Goal: Task Accomplishment & Management: Complete application form

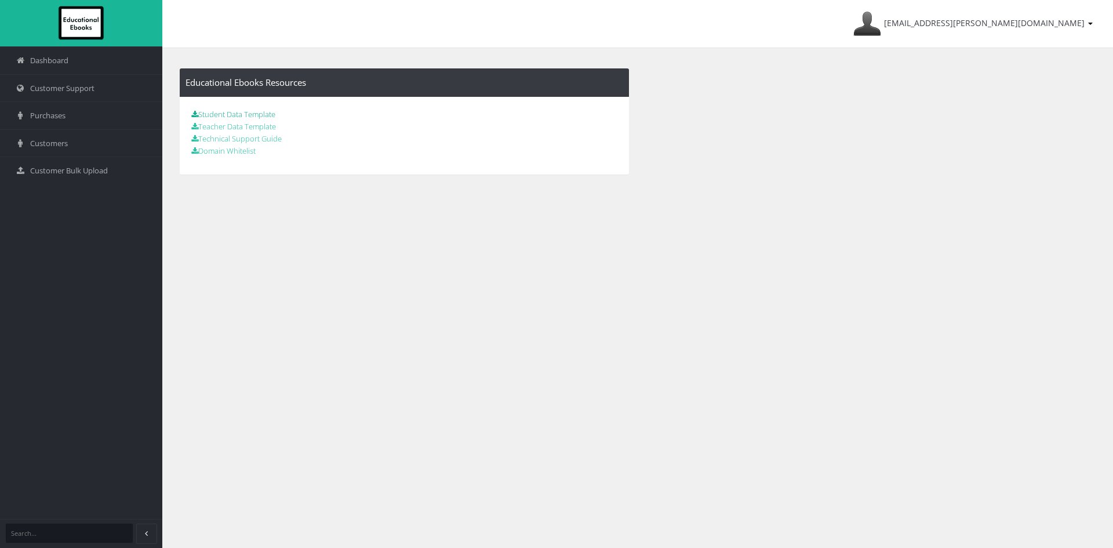
click at [246, 114] on link "Student Data Template" at bounding box center [233, 114] width 84 height 10
click at [474, 255] on div "Lachlan.WEBSTER@upweyhs.vic.edu.au My Account Sign Out Educational Ebooks Resou…" at bounding box center [637, 274] width 951 height 548
click at [98, 172] on span "Customer Bulk Upload" at bounding box center [69, 170] width 78 height 11
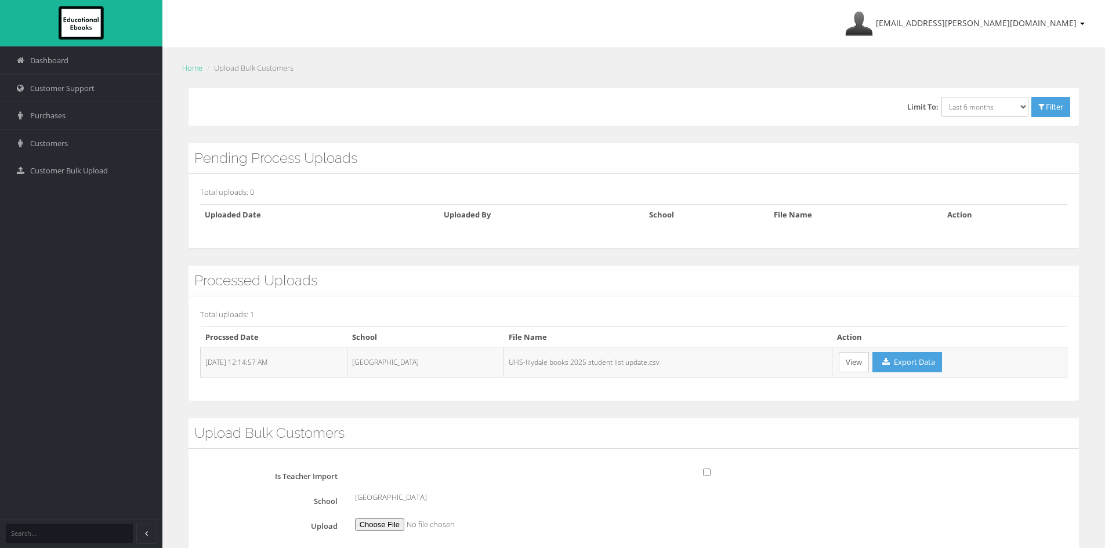
click at [847, 365] on link "View" at bounding box center [854, 362] width 30 height 20
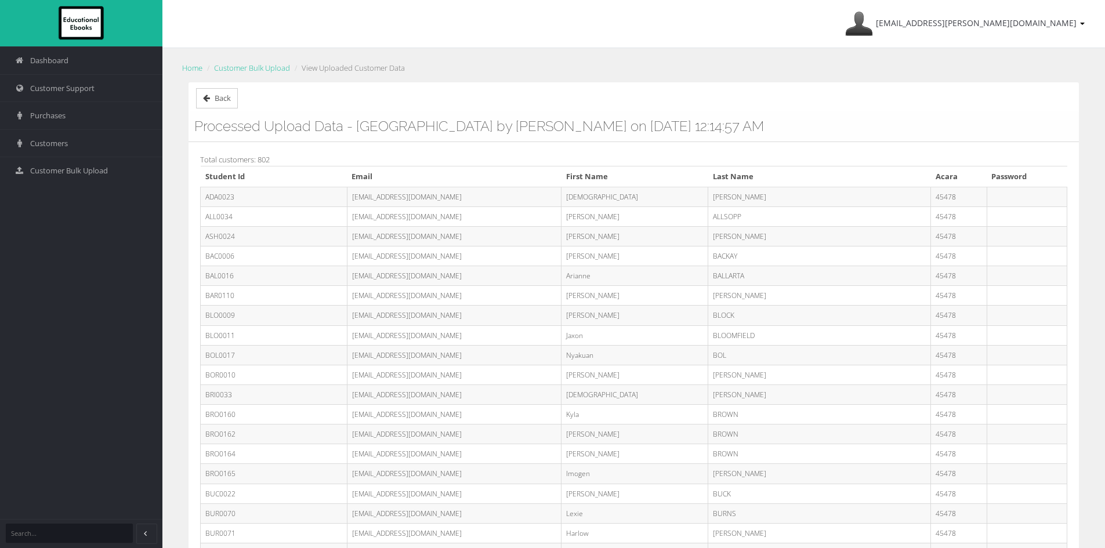
click at [226, 103] on span "Back" at bounding box center [223, 98] width 16 height 10
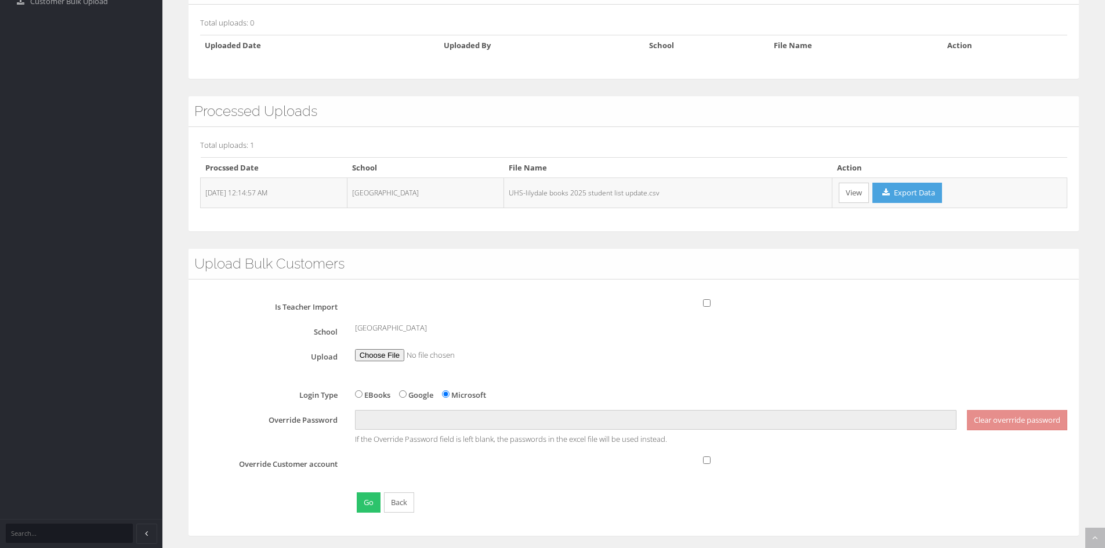
scroll to position [175, 0]
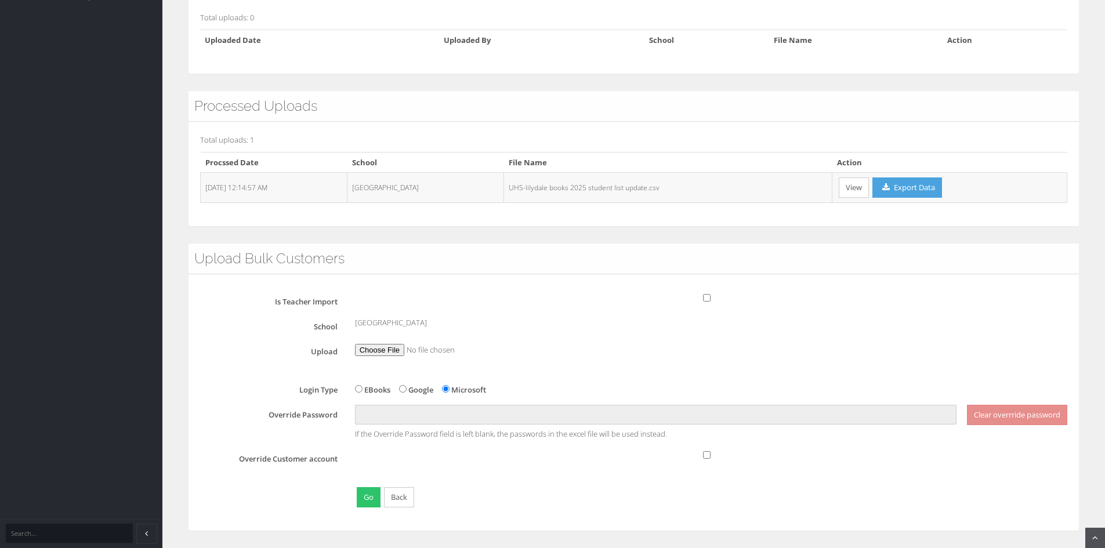
click at [114, 231] on div "Dashboard Customer Support Purchases Customers Customer Bulk Upload" at bounding box center [81, 186] width 162 height 723
click at [855, 190] on link "View" at bounding box center [854, 187] width 30 height 20
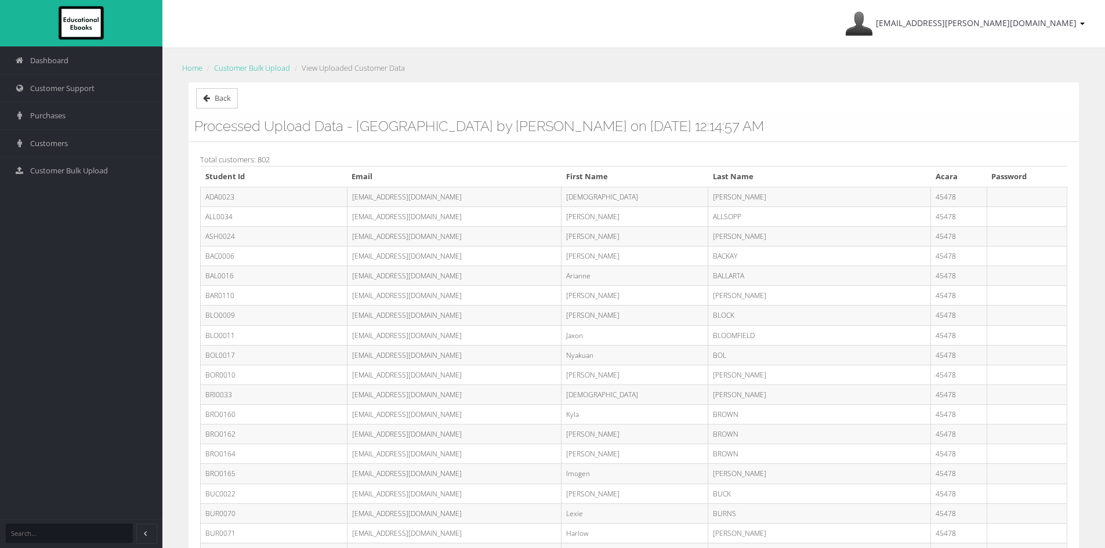
click at [216, 105] on link "Back" at bounding box center [217, 98] width 42 height 20
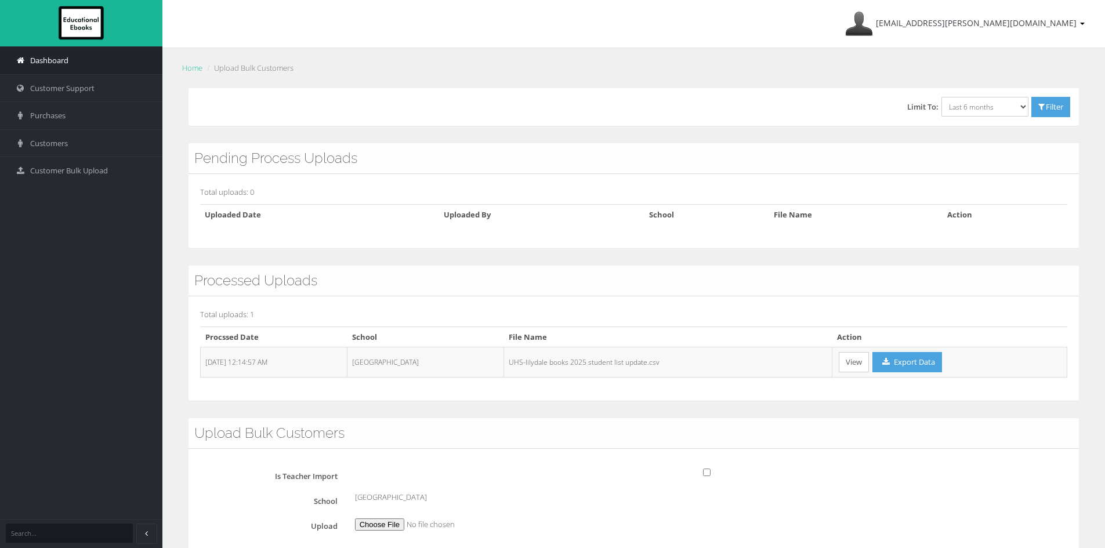
click at [46, 67] on link "Dashboard" at bounding box center [81, 60] width 162 height 28
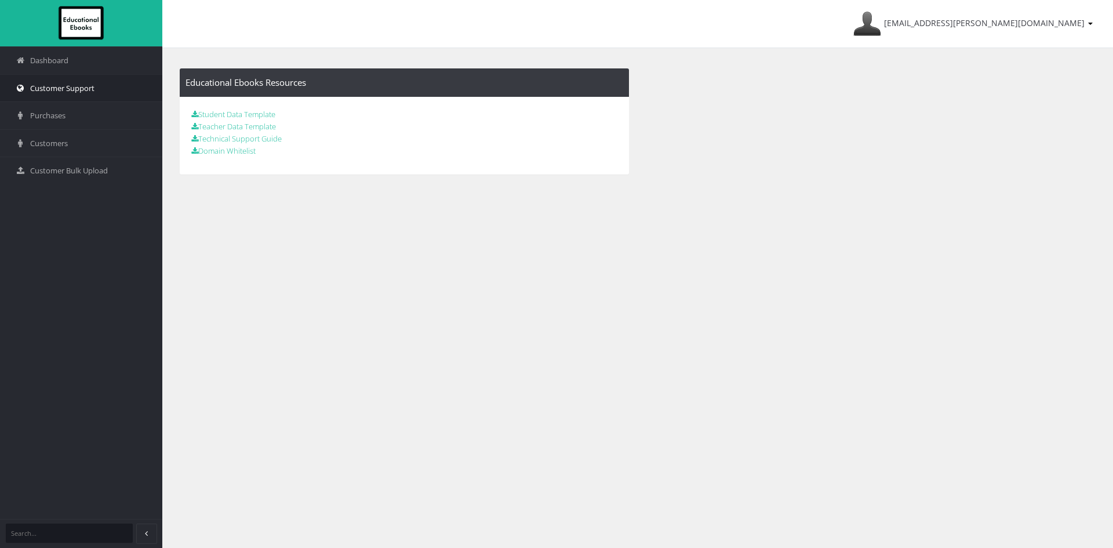
click at [73, 90] on span "Customer Support" at bounding box center [62, 88] width 64 height 11
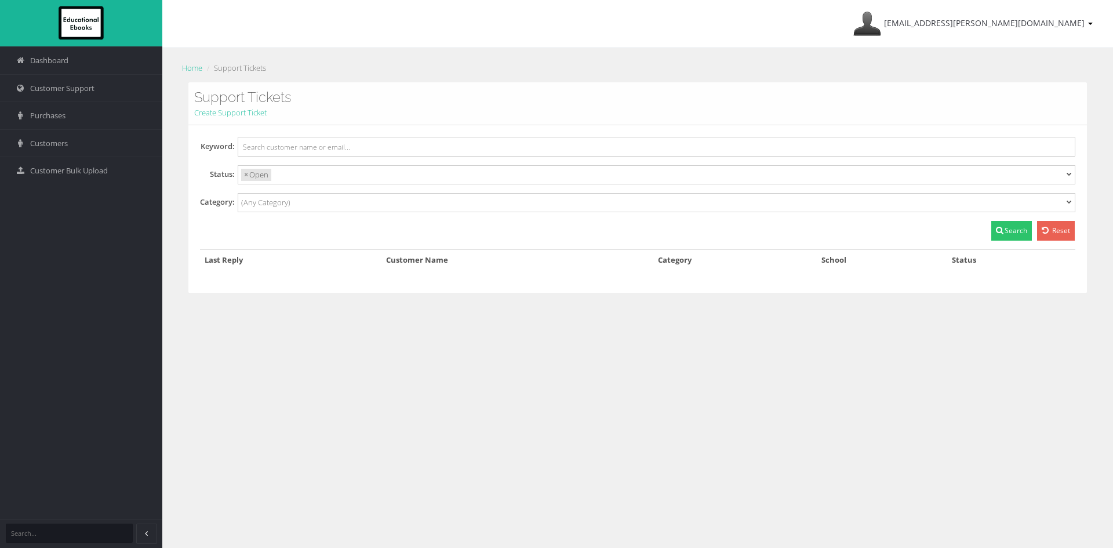
select select
click at [45, 114] on span "Purchases" at bounding box center [47, 115] width 35 height 11
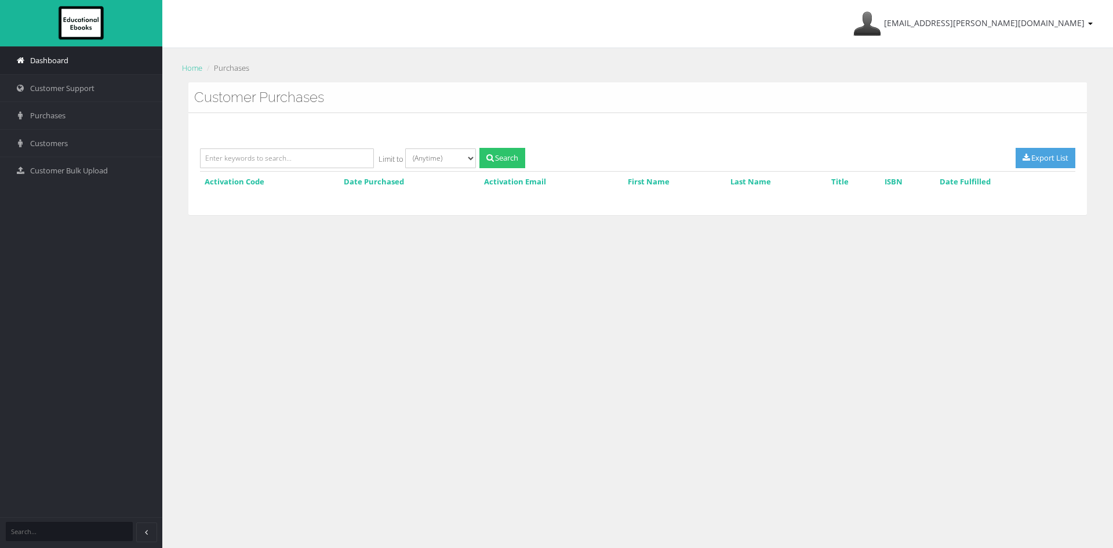
click at [43, 62] on span "Dashboard" at bounding box center [49, 60] width 38 height 11
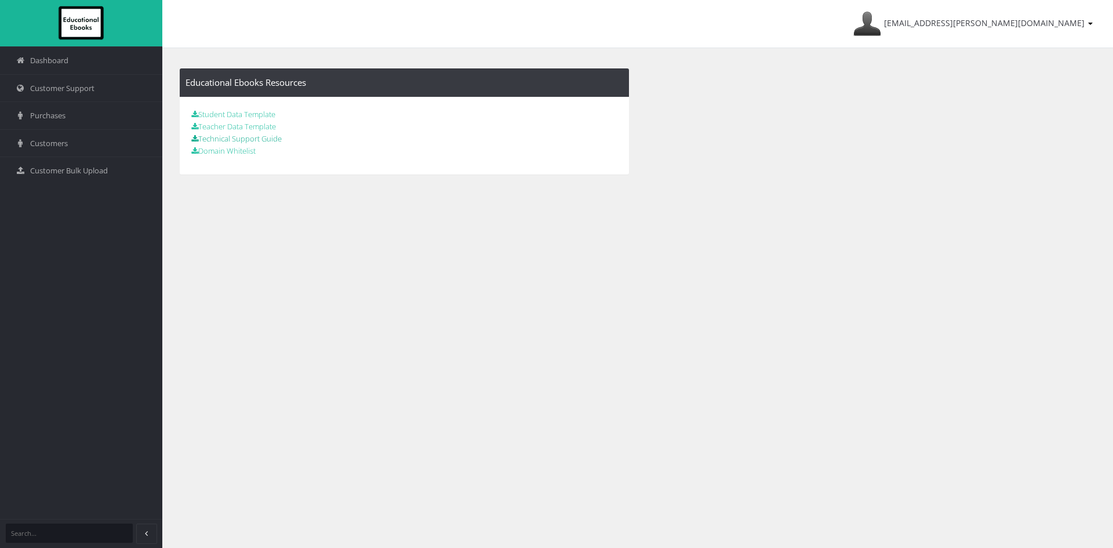
click at [251, 139] on link "Technical Support Guide" at bounding box center [236, 138] width 90 height 10
click at [51, 165] on link "Customer Bulk Upload" at bounding box center [81, 171] width 162 height 28
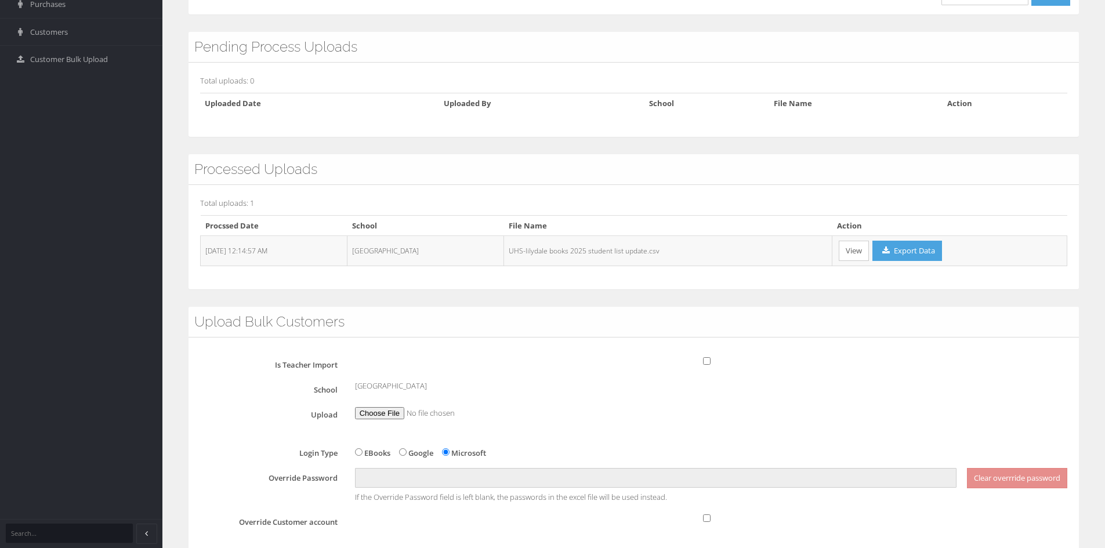
scroll to position [116, 0]
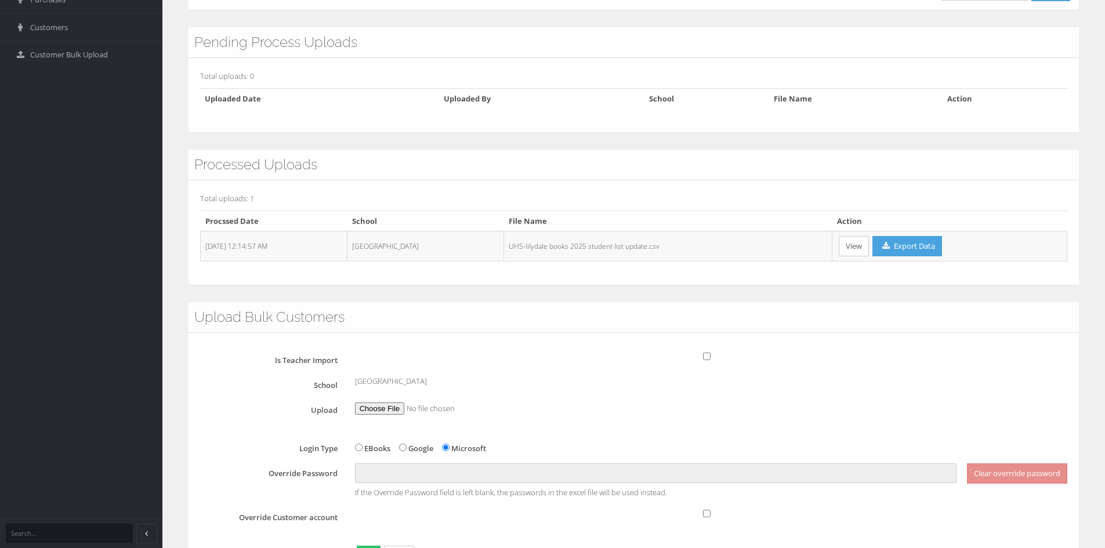
click at [975, 194] on p "Total uploads: 1" at bounding box center [633, 198] width 867 height 13
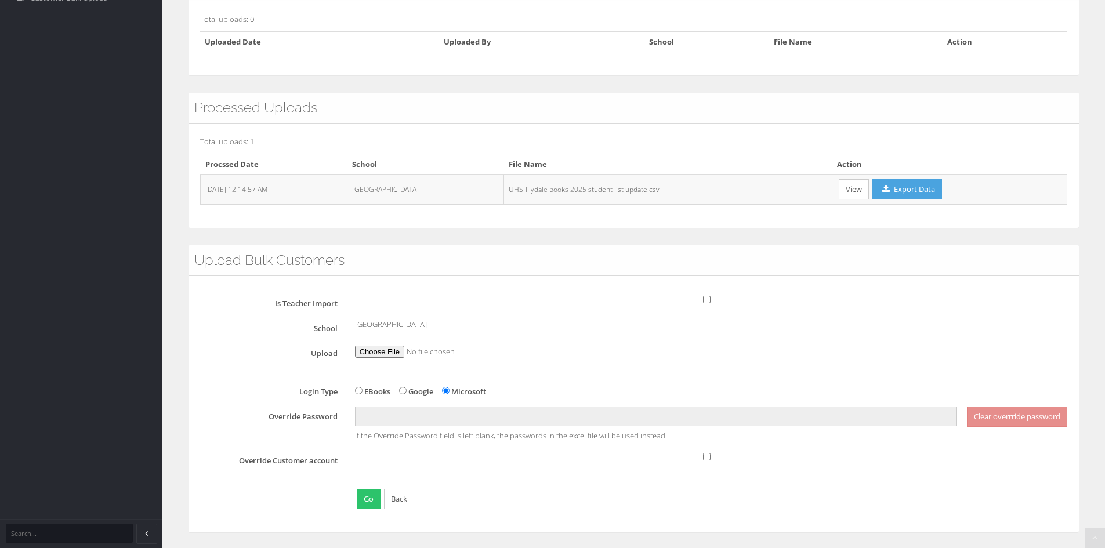
scroll to position [175, 0]
click at [385, 351] on input "file" at bounding box center [424, 350] width 138 height 12
type input "C:\fakepath\StudentDataBulkUploadTemplate (lilydale books y8-12 2025-2026).csv"
click at [368, 500] on button "Go" at bounding box center [369, 497] width 24 height 20
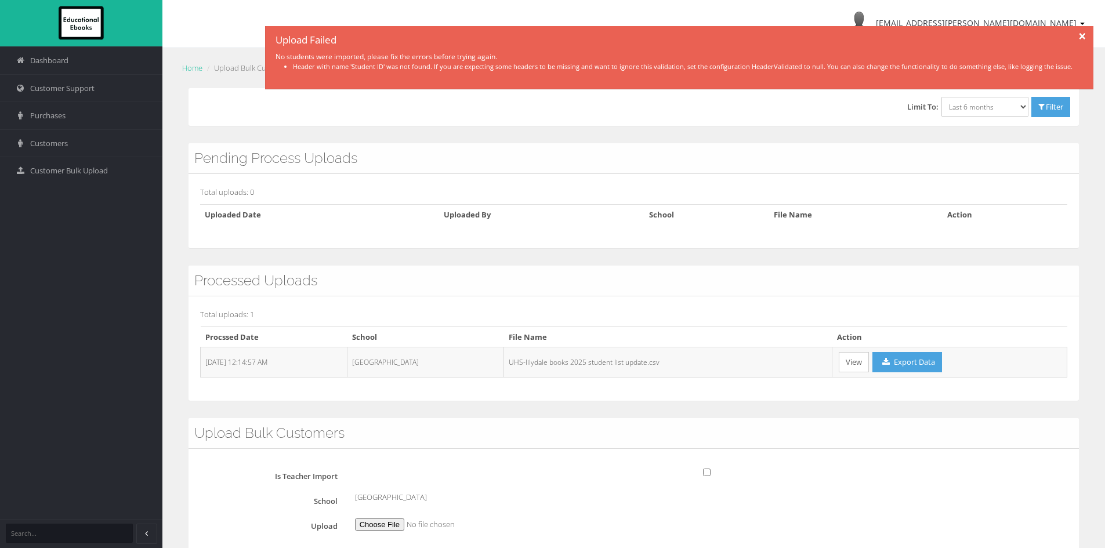
click at [1081, 35] on div at bounding box center [1082, 34] width 20 height 17
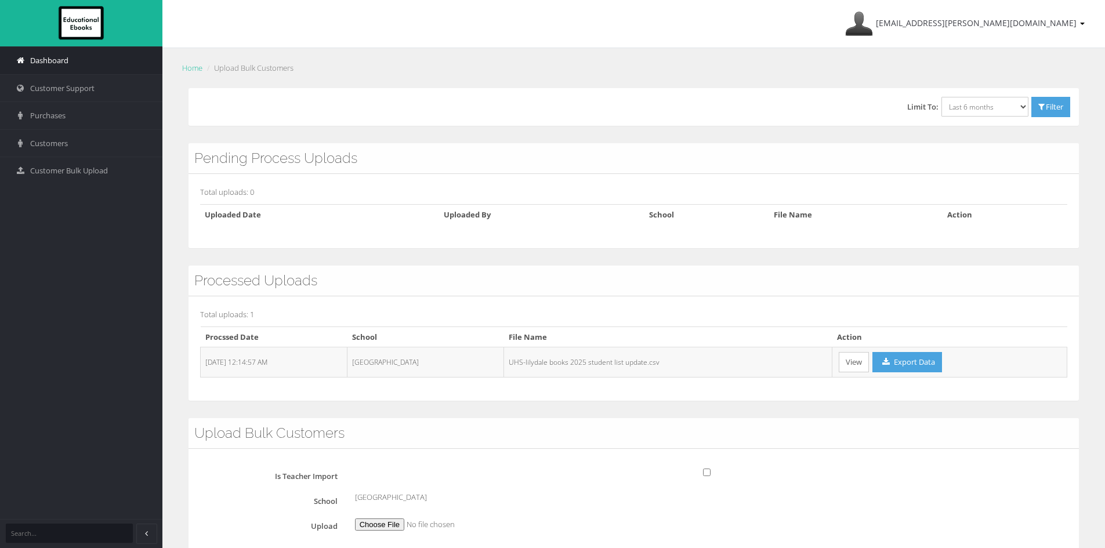
click at [52, 62] on span "Dashboard" at bounding box center [49, 60] width 38 height 11
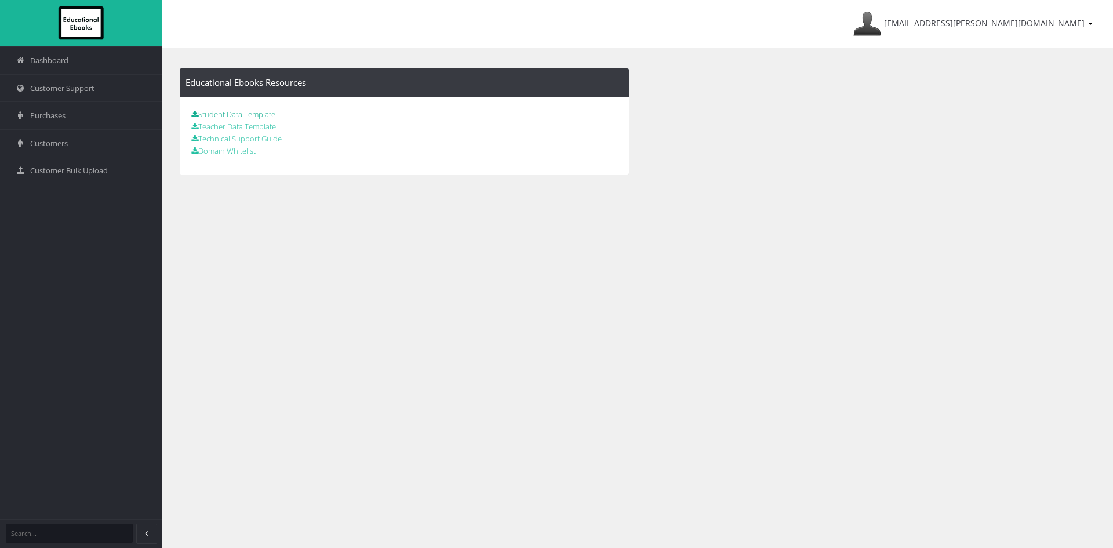
click at [257, 112] on link "Student Data Template" at bounding box center [233, 114] width 84 height 10
click at [42, 163] on link "Customer Bulk Upload" at bounding box center [81, 171] width 162 height 28
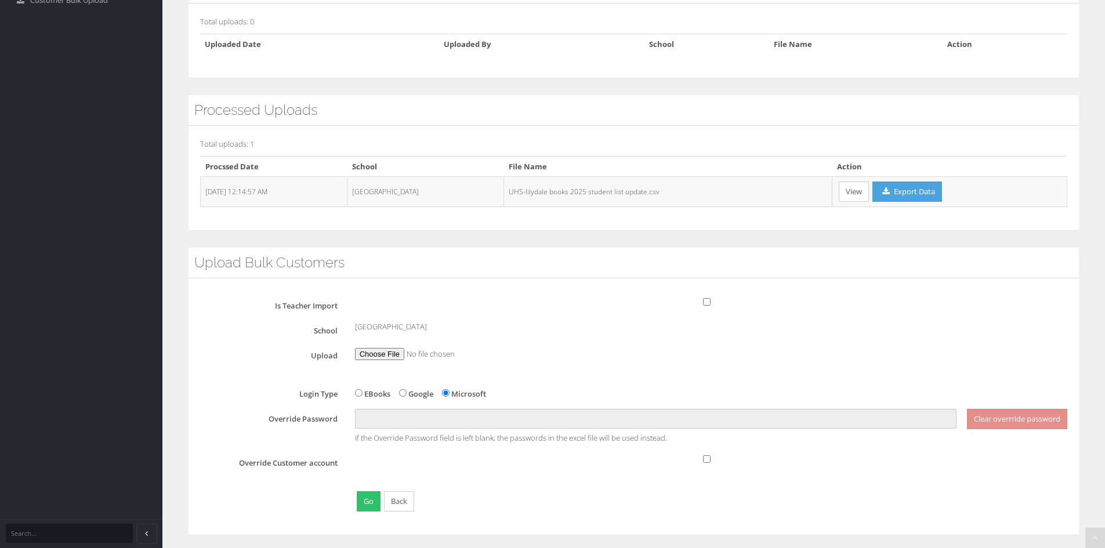
scroll to position [175, 0]
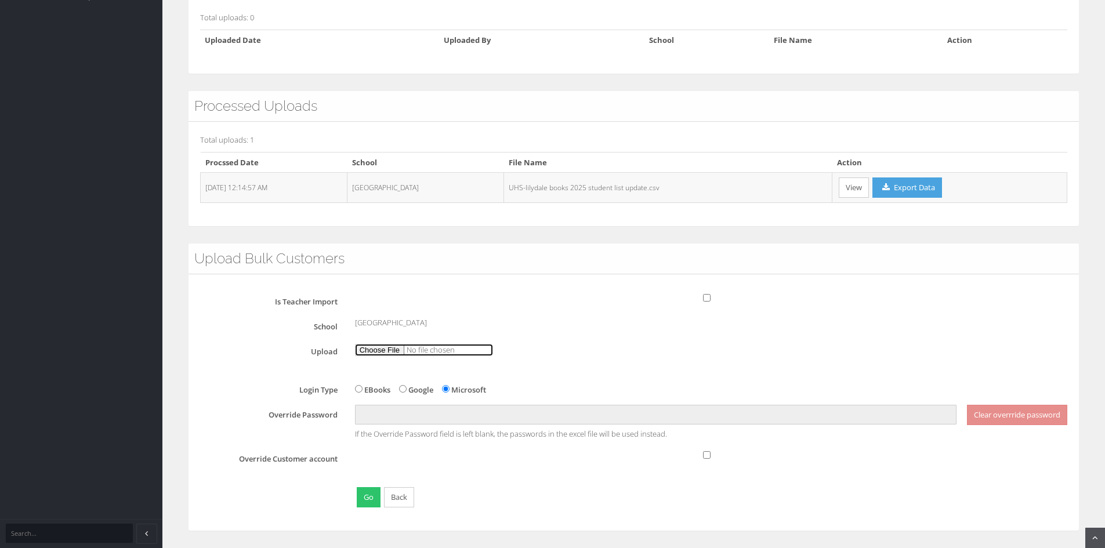
click at [380, 355] on input "file" at bounding box center [424, 350] width 138 height 12
type input "C:\fakepath\StudentDataBulkUploadTemplate (lilydale books y8-12 [DATE]-[DATE]).…"
click at [367, 501] on button "Go" at bounding box center [369, 497] width 24 height 20
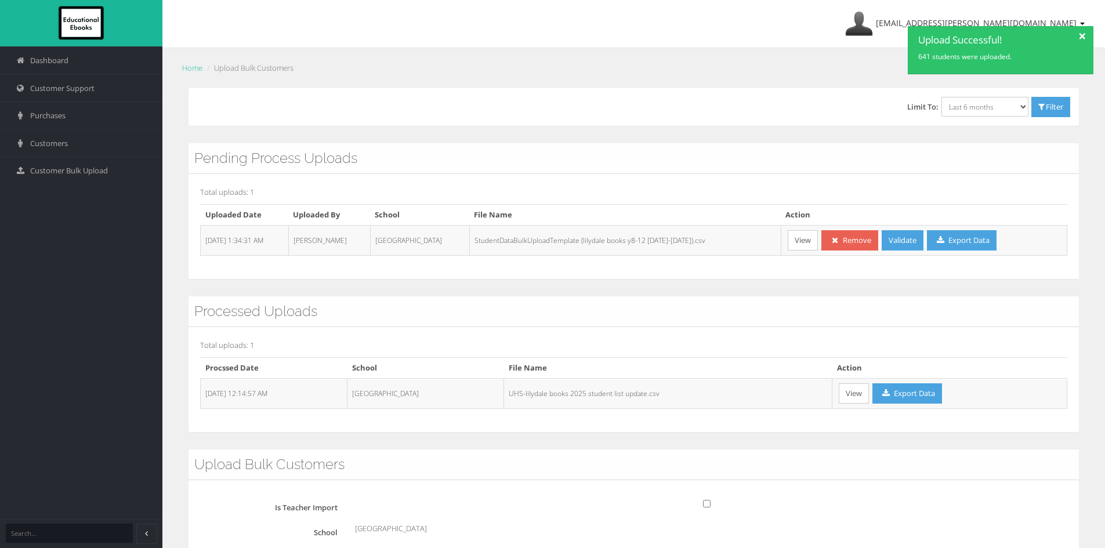
click at [424, 311] on h3 "Processed Uploads" at bounding box center [633, 311] width 879 height 15
click at [1083, 35] on div at bounding box center [1082, 34] width 20 height 17
